Goal: Information Seeking & Learning: Learn about a topic

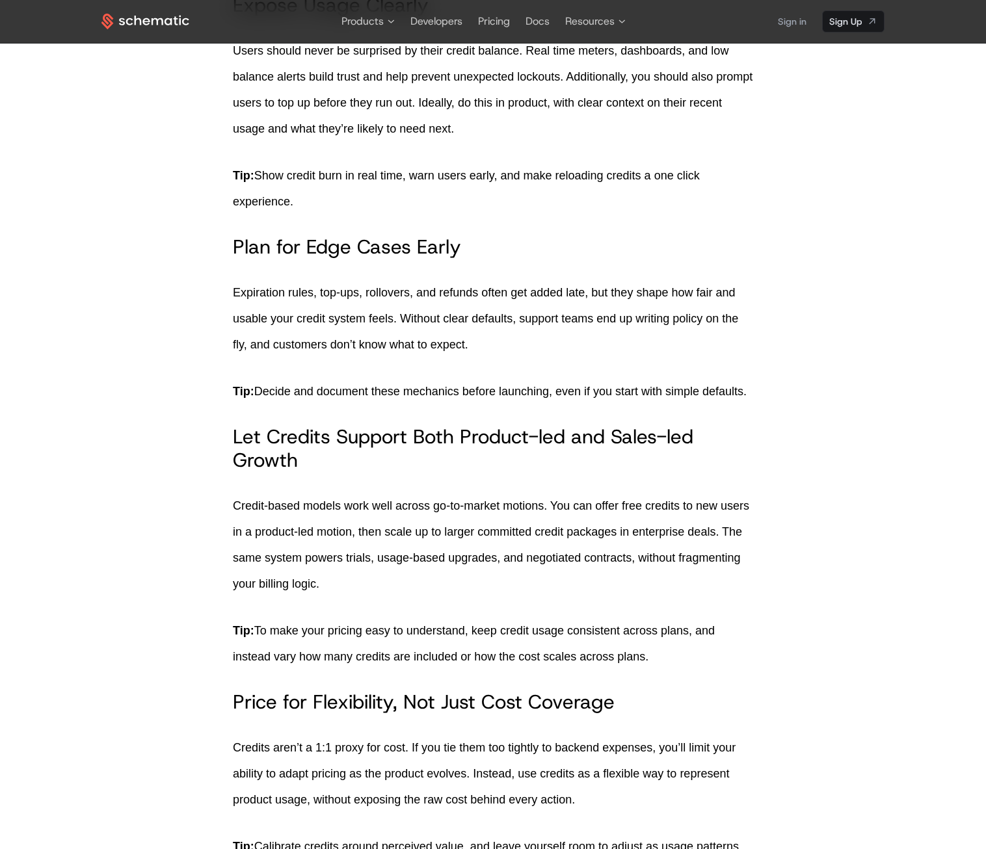
scroll to position [2471, 0]
